Goal: Find specific page/section: Find specific page/section

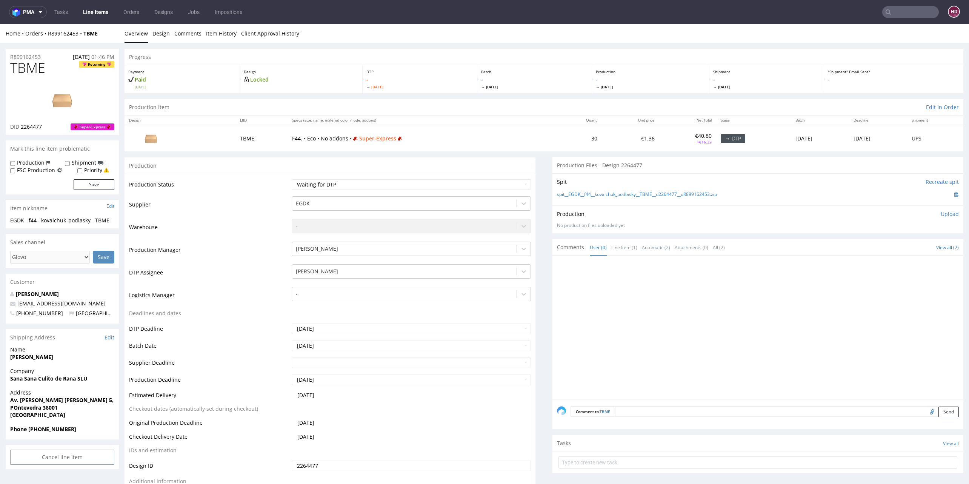
scroll to position [6, 0]
click at [56, 69] on h1 "TBME Returning" at bounding box center [62, 67] width 104 height 15
drag, startPoint x: 48, startPoint y: 69, endPoint x: 63, endPoint y: 49, distance: 24.8
click at [23, 66] on h1 "TBME Returning" at bounding box center [62, 67] width 104 height 15
click at [102, 11] on link "Line Items" at bounding box center [96, 12] width 34 height 12
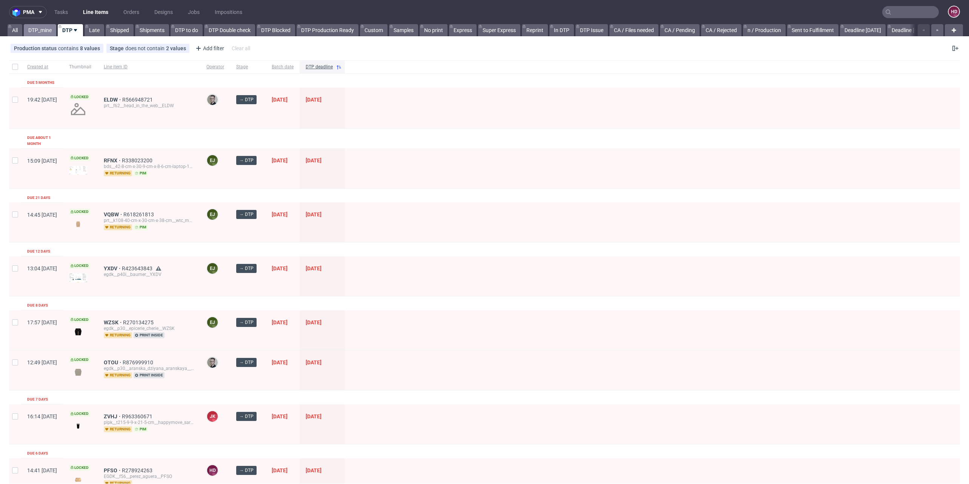
click at [54, 30] on link "DTP_mine" at bounding box center [40, 30] width 32 height 12
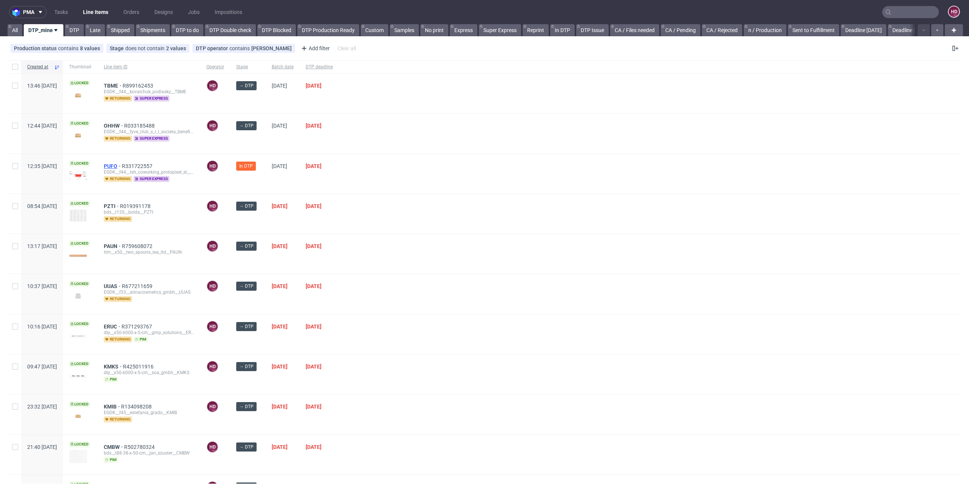
click at [122, 164] on span "PUFO" at bounding box center [113, 166] width 18 height 6
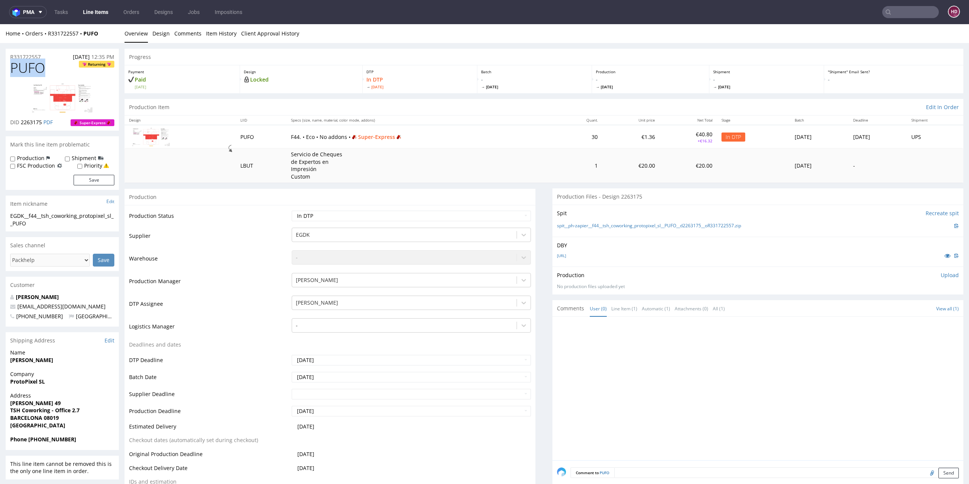
drag, startPoint x: 46, startPoint y: 70, endPoint x: -6, endPoint y: 66, distance: 51.5
copy span "PUFO"
drag, startPoint x: 48, startPoint y: 227, endPoint x: 7, endPoint y: 218, distance: 41.8
click at [7, 218] on div "EGDK__f44__tsh_coworking_protopixel_sl__PUFO EGDK__f44 __tsh_coworking_protopix…" at bounding box center [62, 221] width 113 height 19
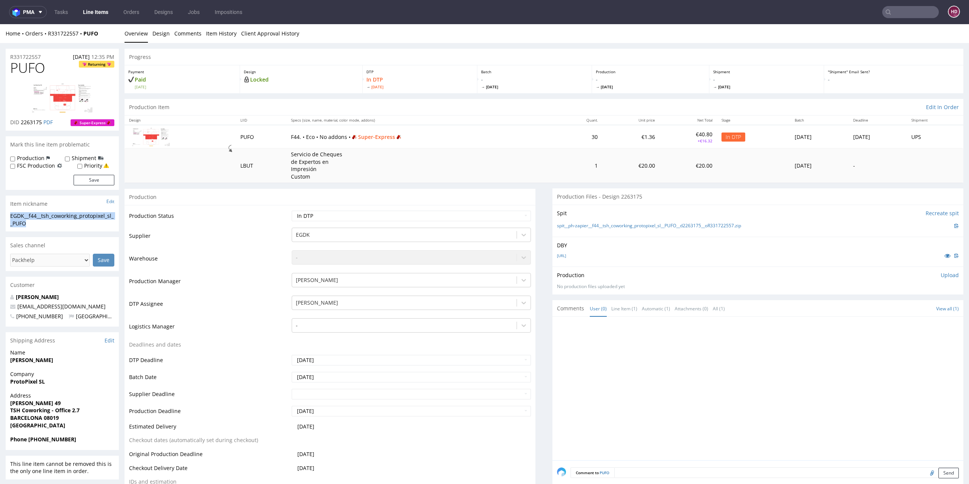
copy div "EGDK__f44__tsh_coworking_protopixel_sl__PUFO"
click at [43, 56] on div "R331722557 [DATE] 12:35 PM" at bounding box center [62, 55] width 113 height 12
drag, startPoint x: 43, startPoint y: 56, endPoint x: -9, endPoint y: 51, distance: 51.6
copy p "R331722557"
